Goal: Navigation & Orientation: Find specific page/section

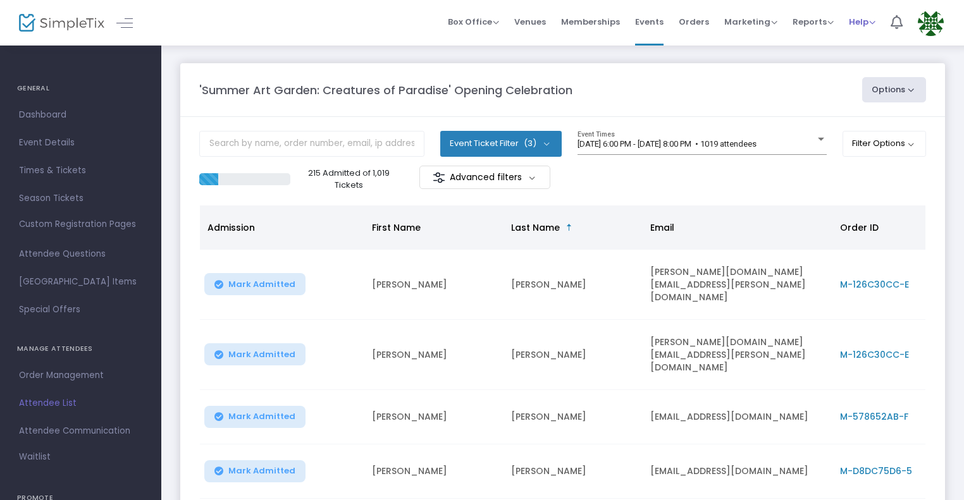
click at [860, 22] on span "Help" at bounding box center [862, 22] width 27 height 12
click at [650, 22] on span "Events" at bounding box center [649, 22] width 28 height 32
